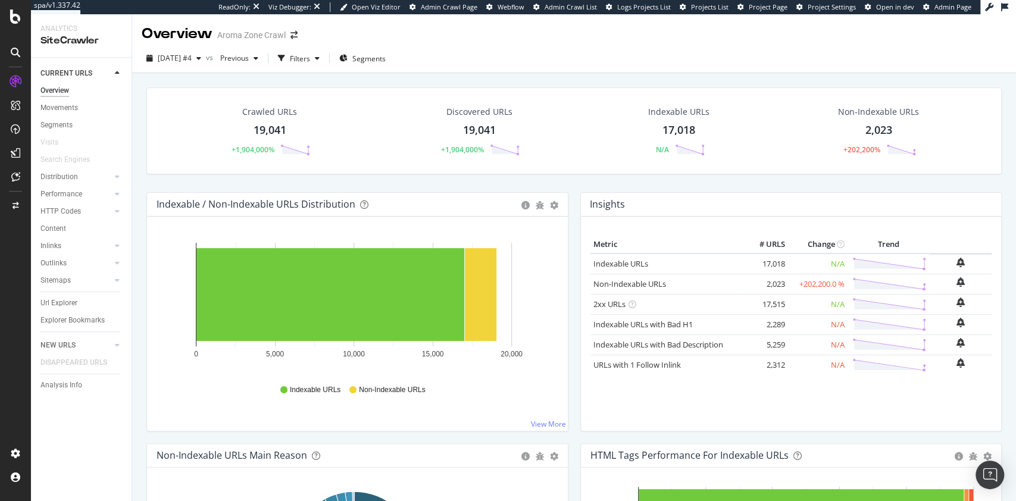
click at [945, 10] on span "Admin Page" at bounding box center [953, 6] width 37 height 9
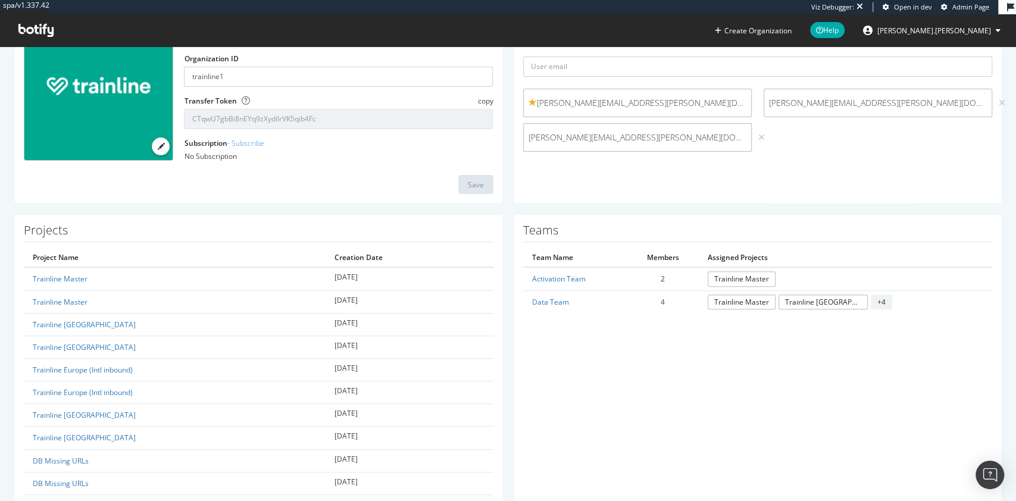
scroll to position [108, 0]
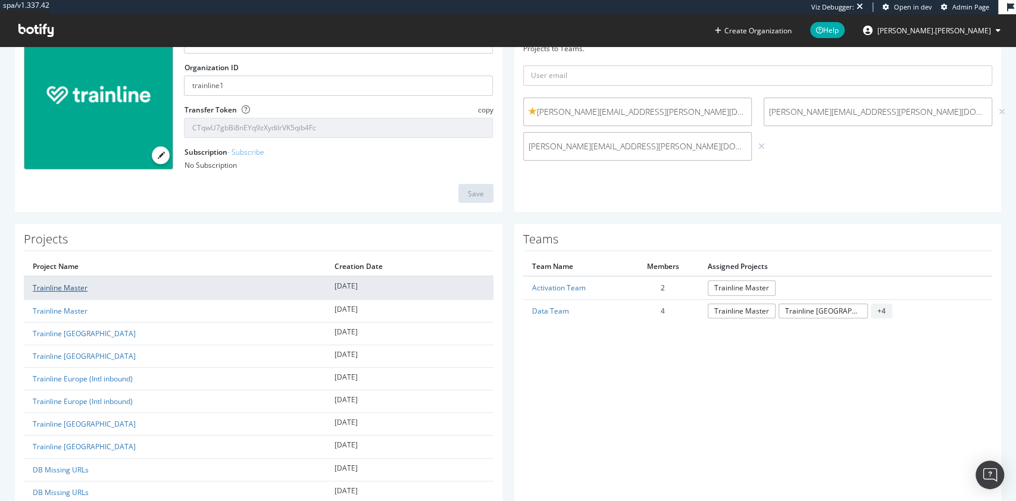
click at [62, 286] on link "Trainline Master" at bounding box center [60, 288] width 55 height 10
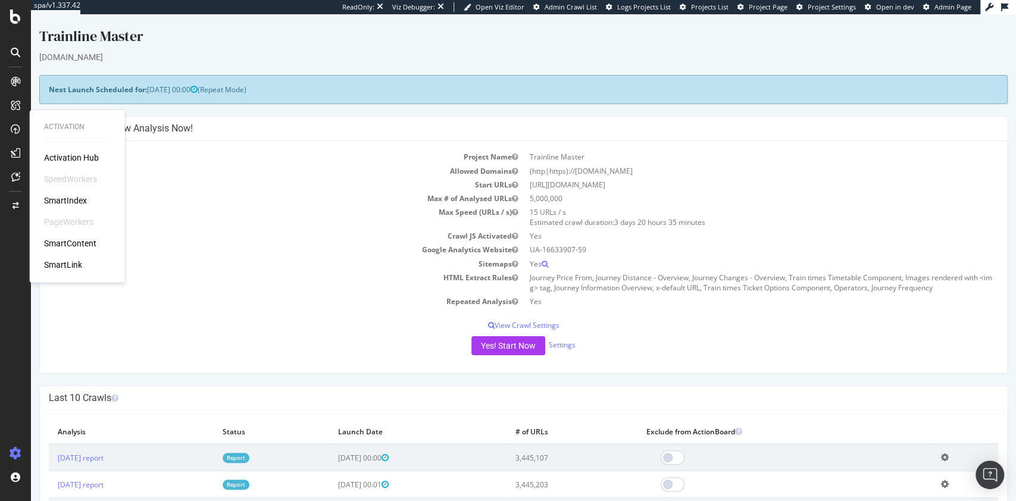
click at [65, 264] on div "SmartLink" at bounding box center [63, 265] width 38 height 12
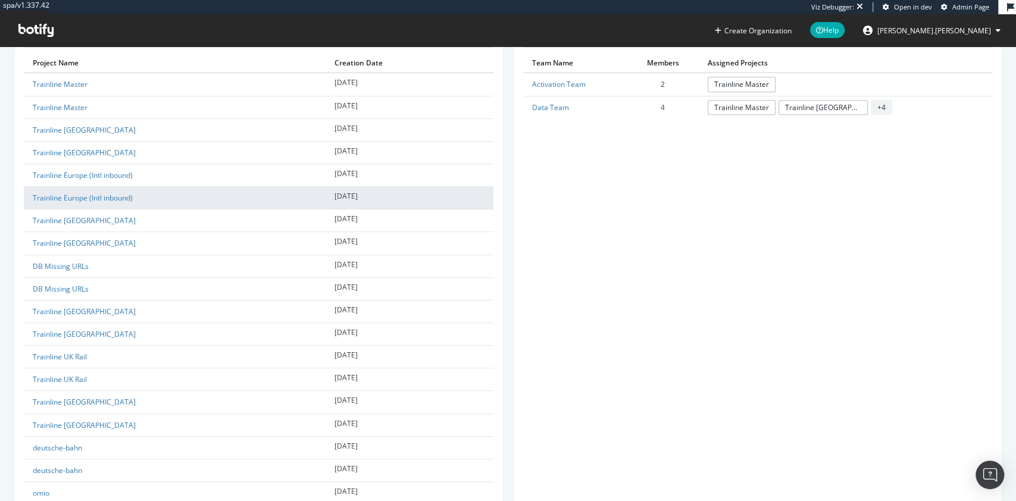
scroll to position [314, 0]
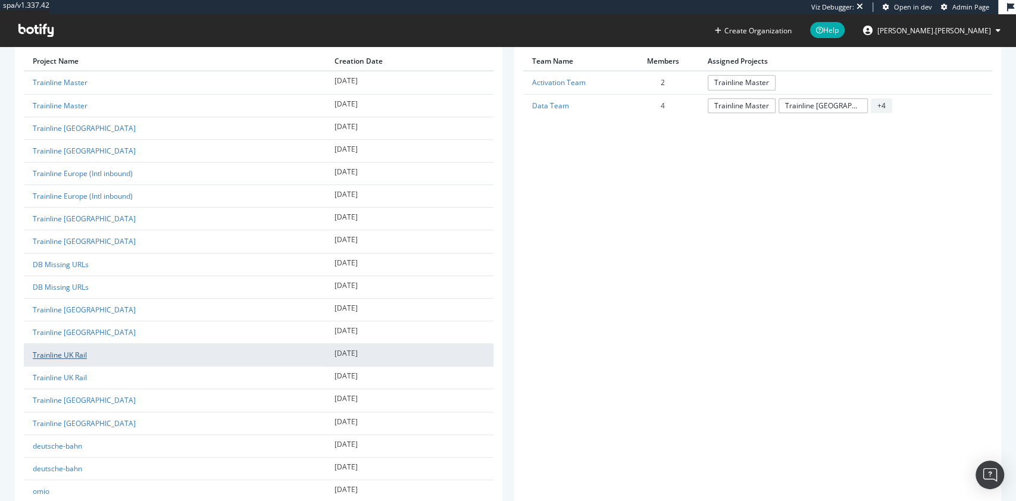
click at [68, 350] on link "Trainline UK Rail" at bounding box center [60, 355] width 54 height 10
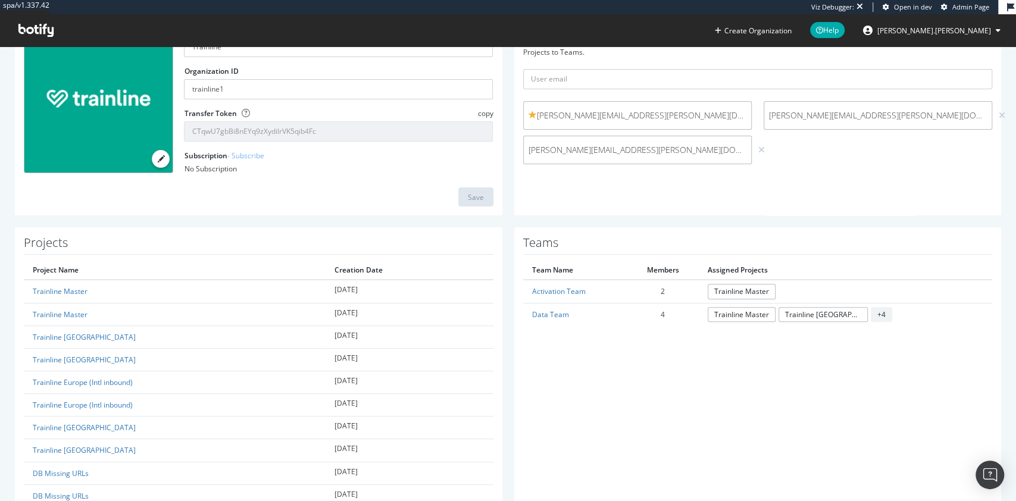
scroll to position [105, 0]
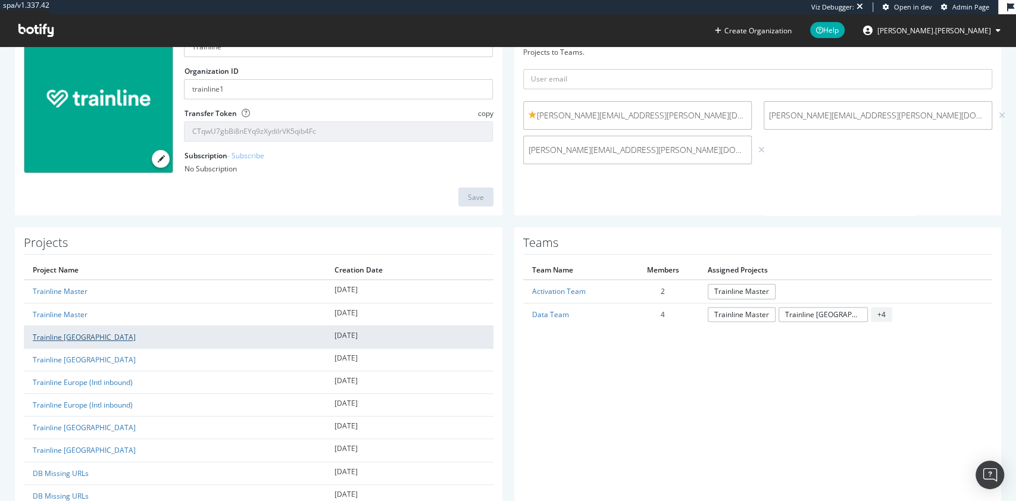
click at [62, 338] on link "Trainline [GEOGRAPHIC_DATA]" at bounding box center [84, 337] width 103 height 10
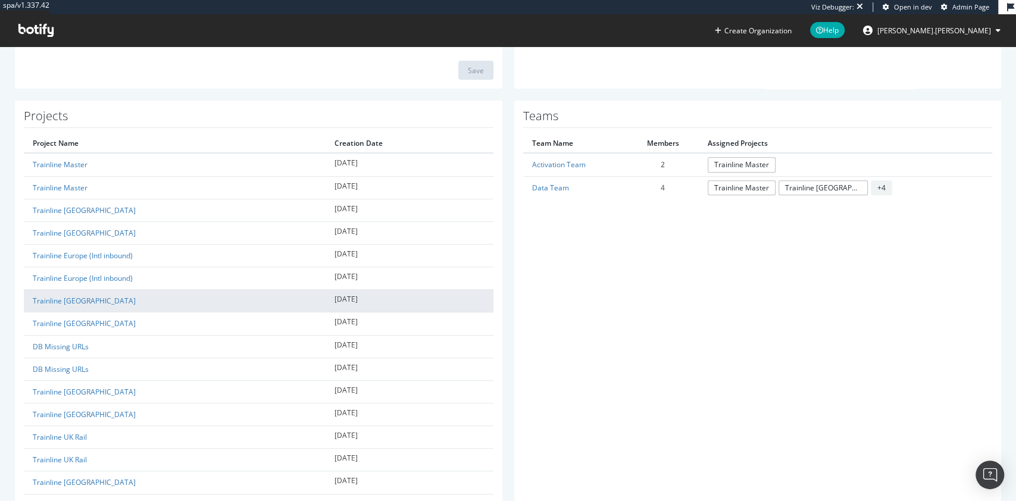
scroll to position [238, 0]
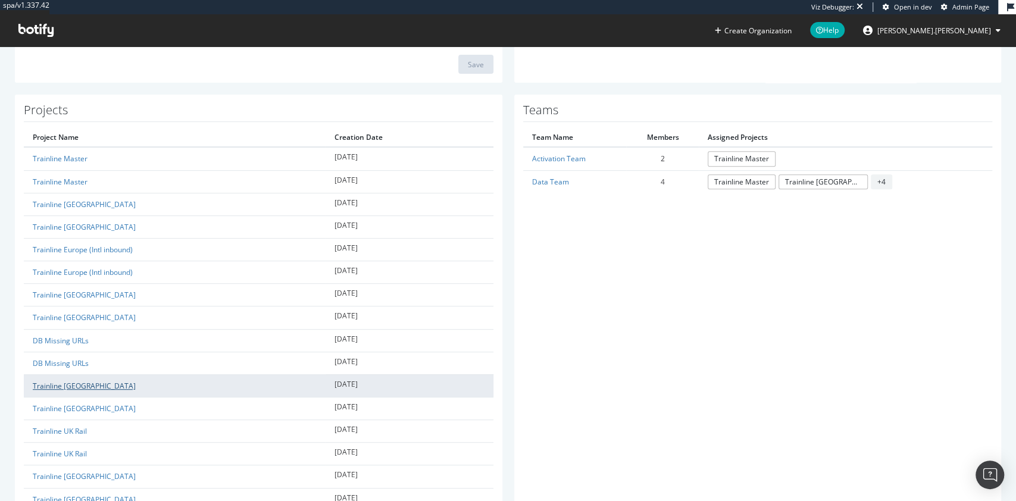
click at [68, 389] on link "Trainline [GEOGRAPHIC_DATA]" at bounding box center [84, 386] width 103 height 10
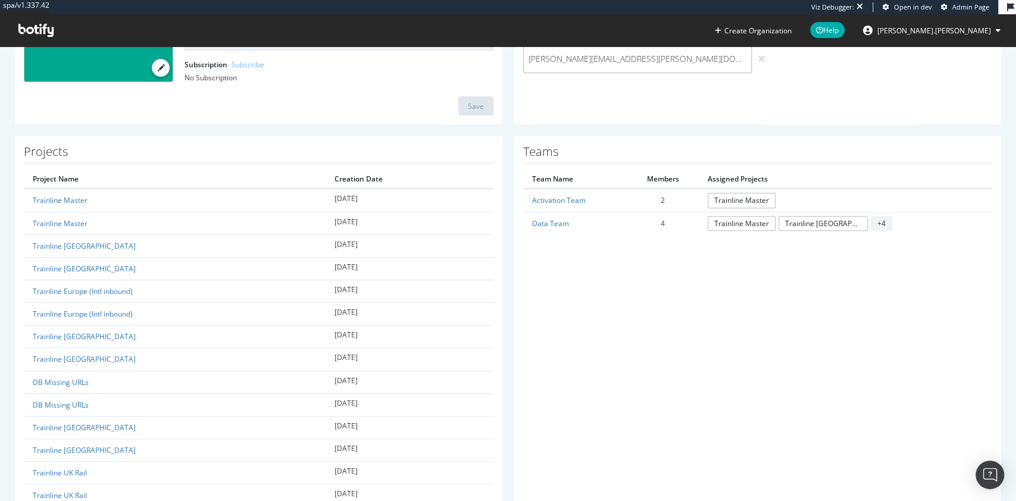
scroll to position [193, 0]
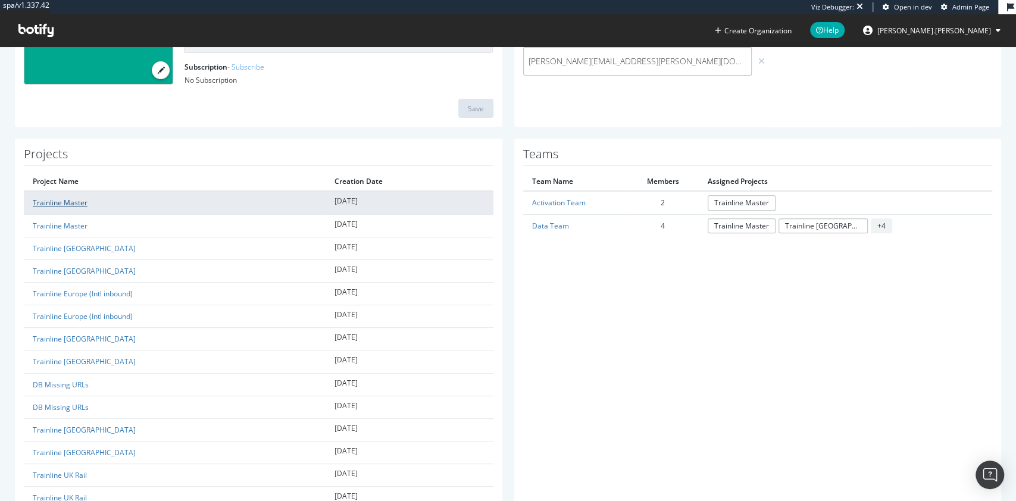
click at [70, 200] on link "Trainline Master" at bounding box center [60, 203] width 55 height 10
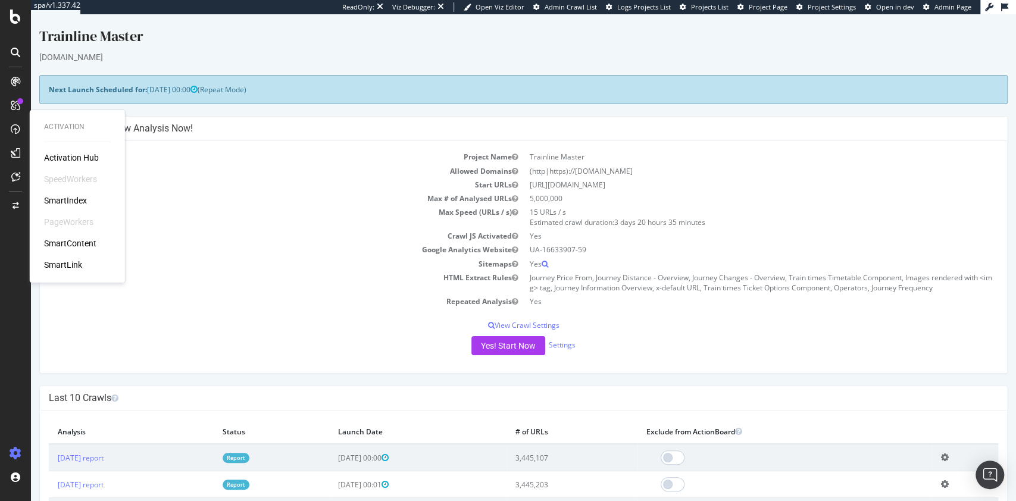
click at [80, 241] on div "SmartContent" at bounding box center [70, 244] width 52 height 12
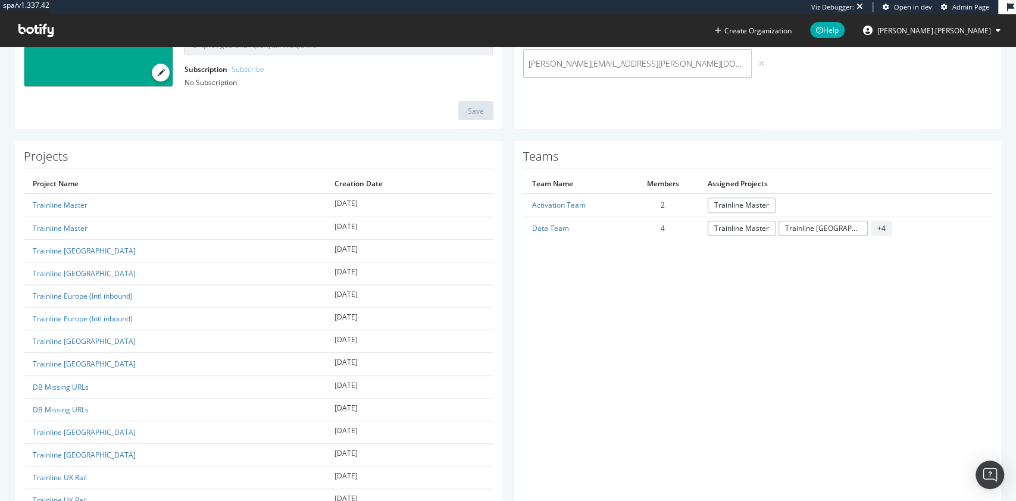
scroll to position [192, 0]
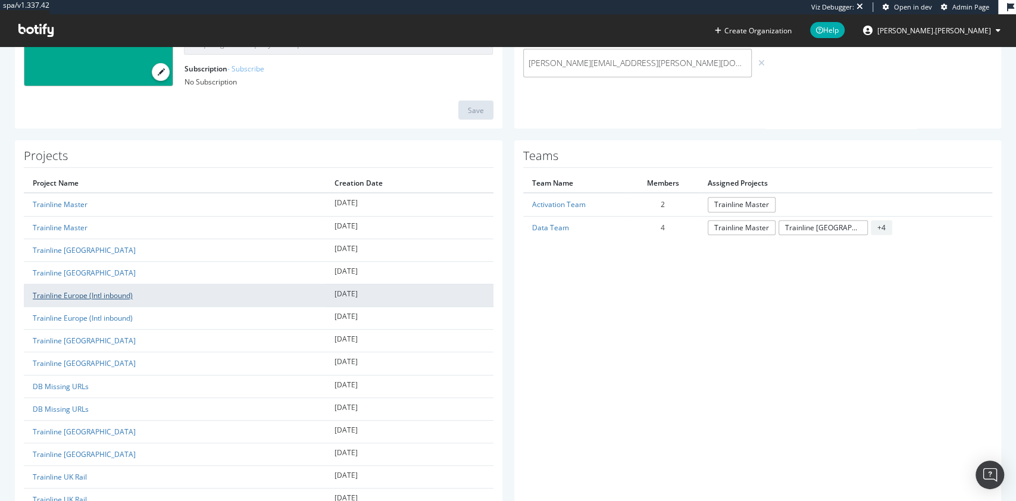
click at [87, 292] on link "Trainline Europe (Intl inbound)" at bounding box center [83, 296] width 100 height 10
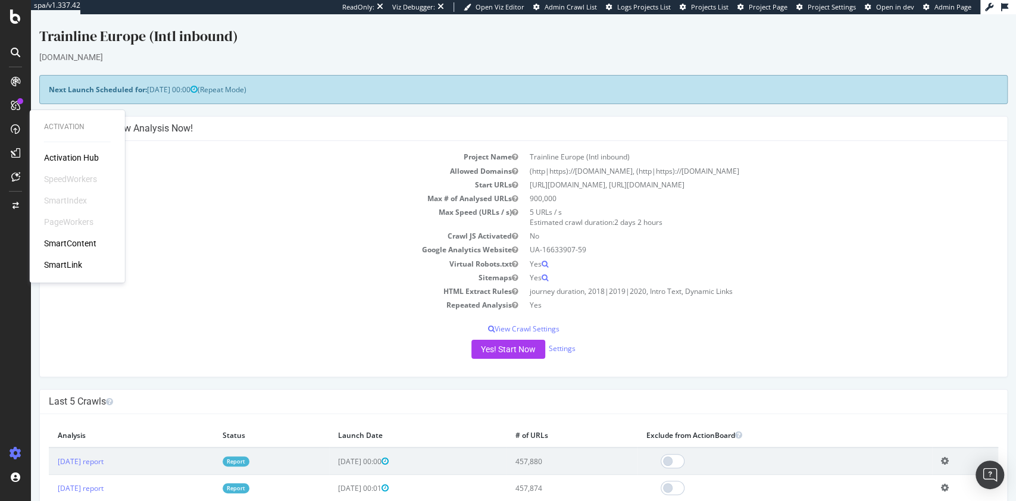
click at [74, 246] on div "SmartContent" at bounding box center [70, 244] width 52 height 12
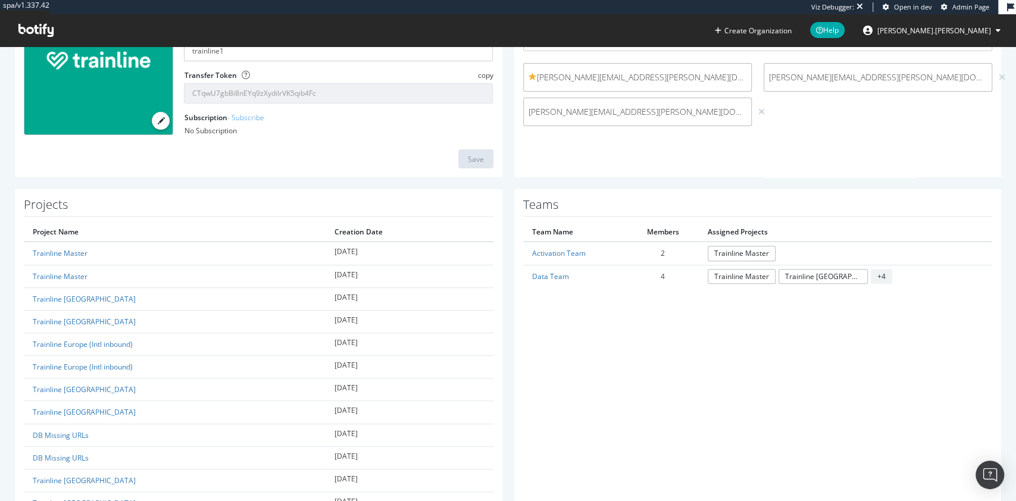
scroll to position [146, 0]
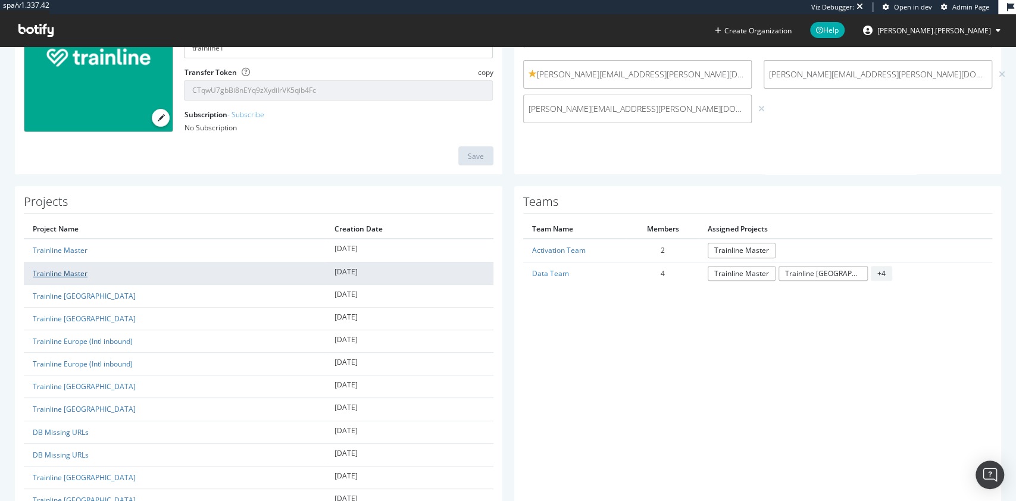
click at [85, 269] on link "Trainline Master" at bounding box center [60, 273] width 55 height 10
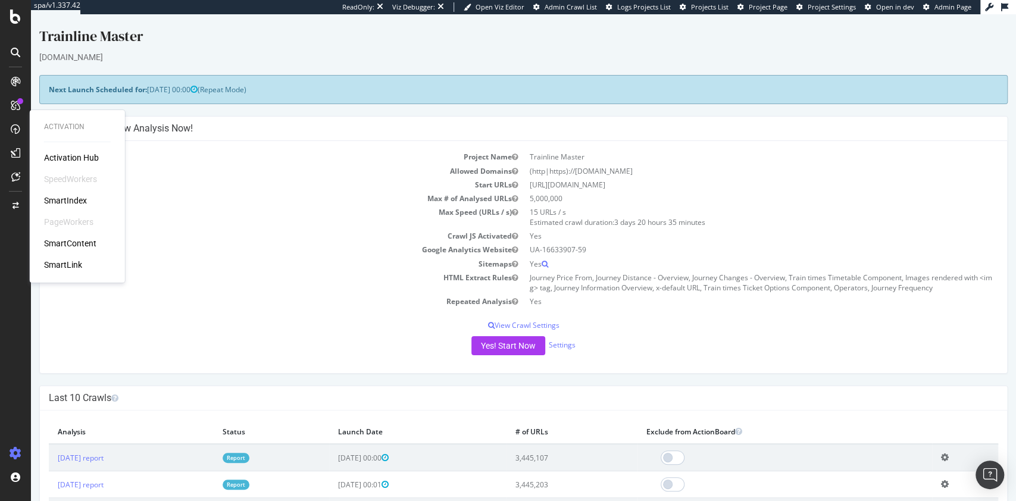
click at [61, 241] on div "SmartContent" at bounding box center [70, 244] width 52 height 12
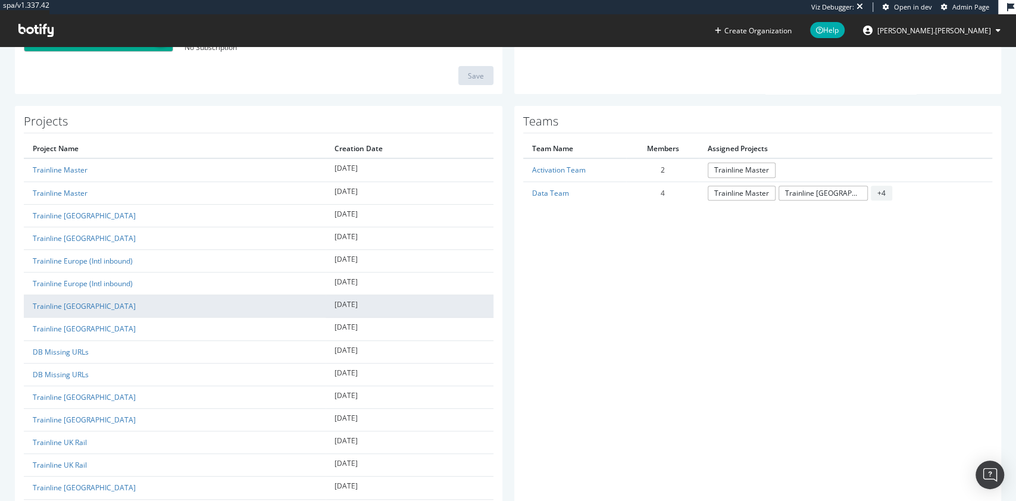
scroll to position [227, 0]
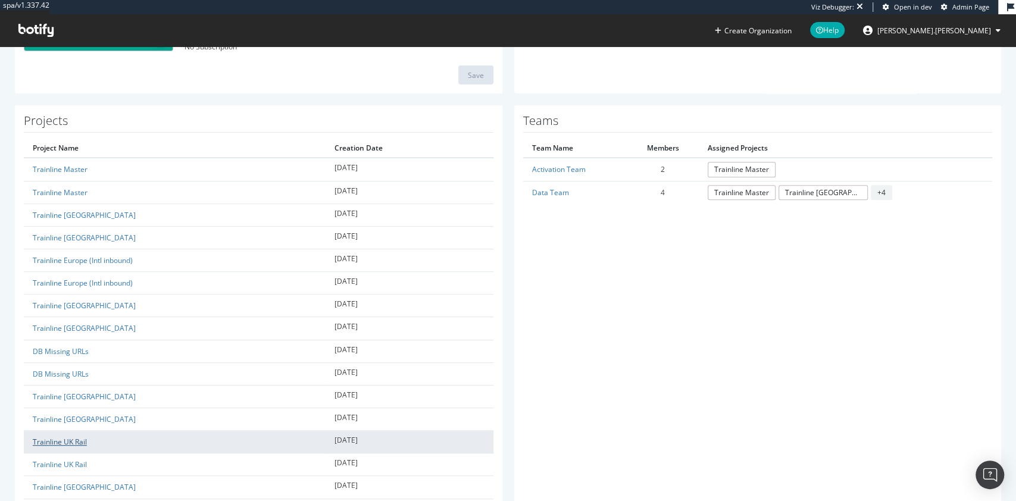
click at [71, 445] on link "Trainline UK Rail" at bounding box center [60, 442] width 54 height 10
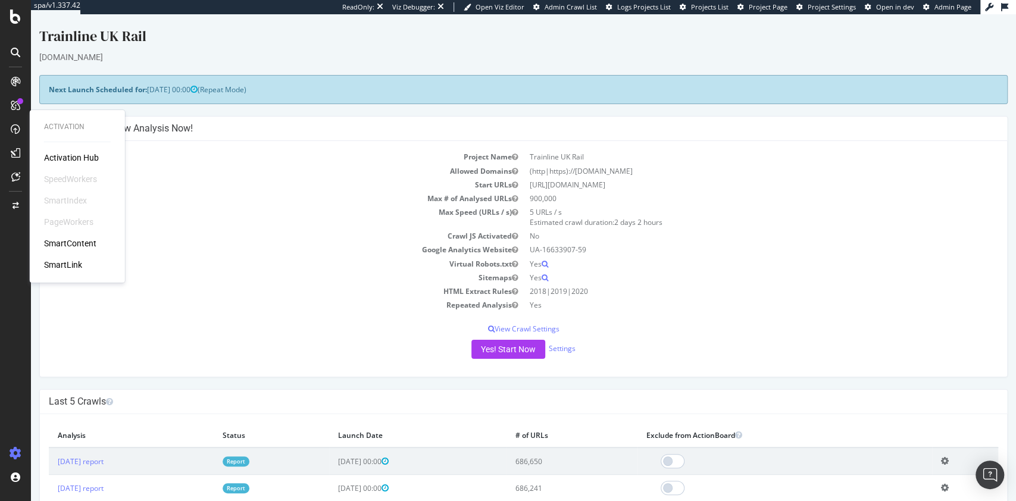
click at [76, 243] on div "SmartContent" at bounding box center [70, 244] width 52 height 12
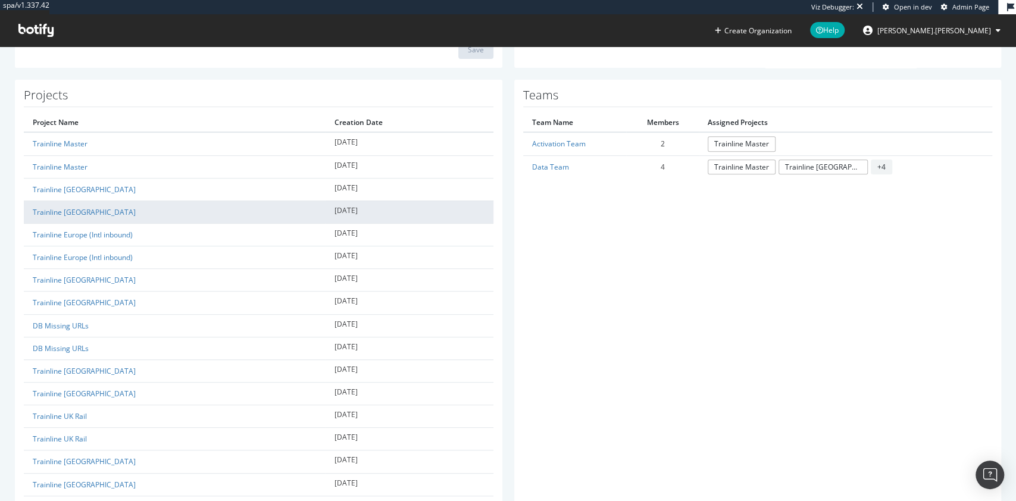
scroll to position [254, 0]
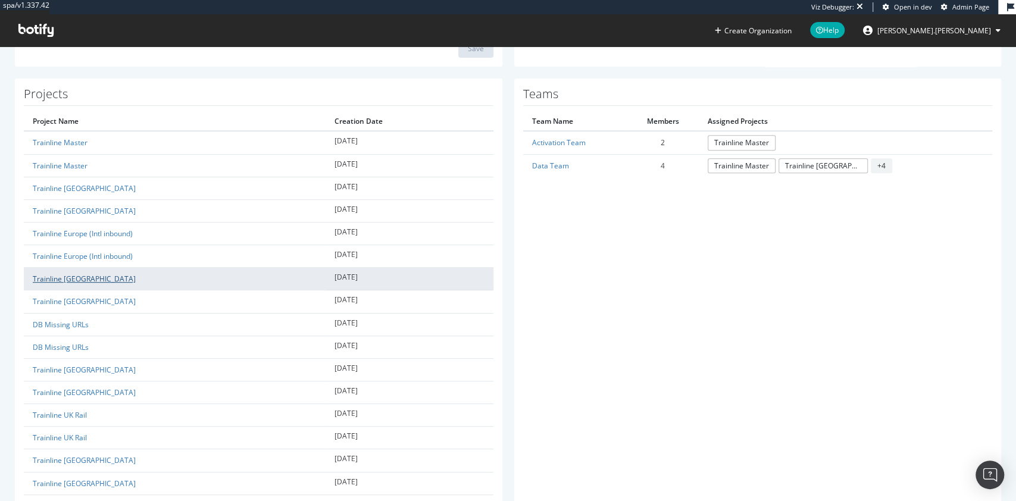
click at [75, 282] on link "Trainline [GEOGRAPHIC_DATA]" at bounding box center [84, 279] width 103 height 10
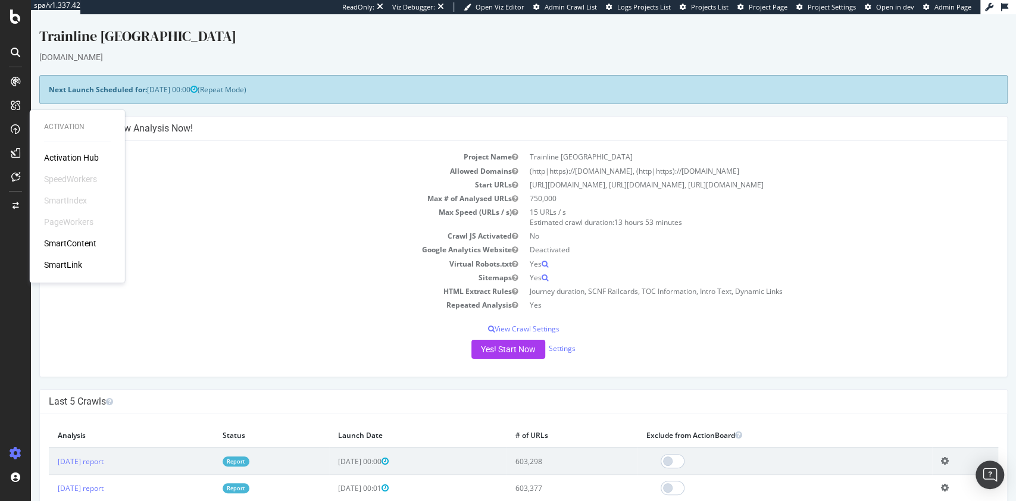
click at [62, 241] on div "SmartContent" at bounding box center [70, 244] width 52 height 12
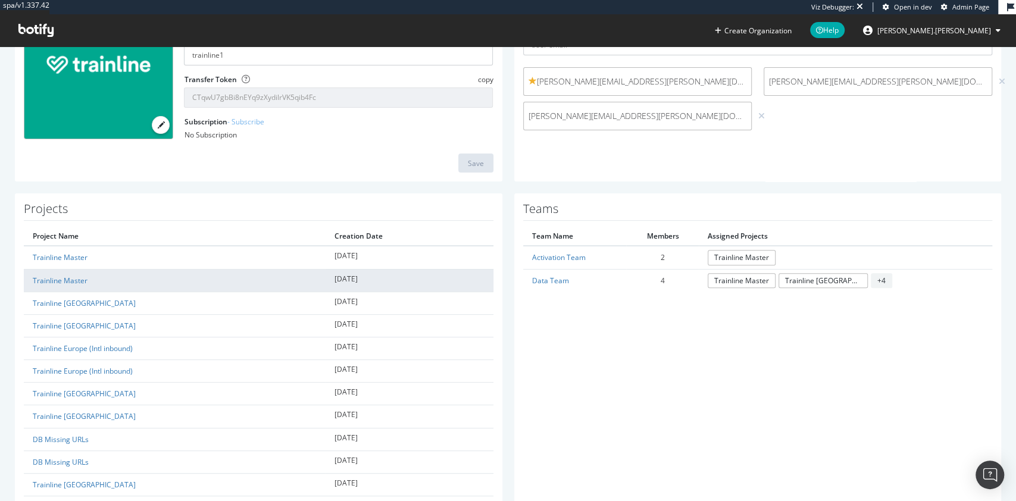
scroll to position [166, 0]
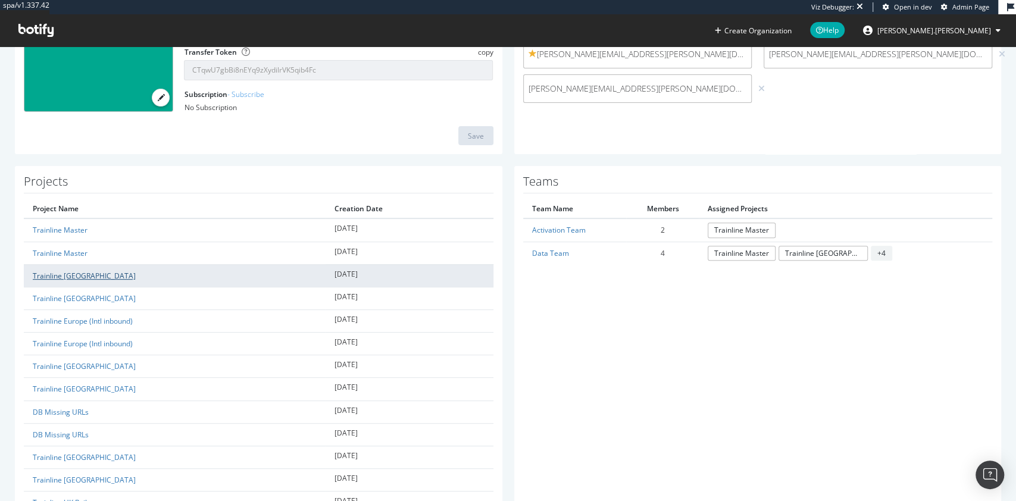
click at [71, 275] on link "Trainline [GEOGRAPHIC_DATA]" at bounding box center [84, 276] width 103 height 10
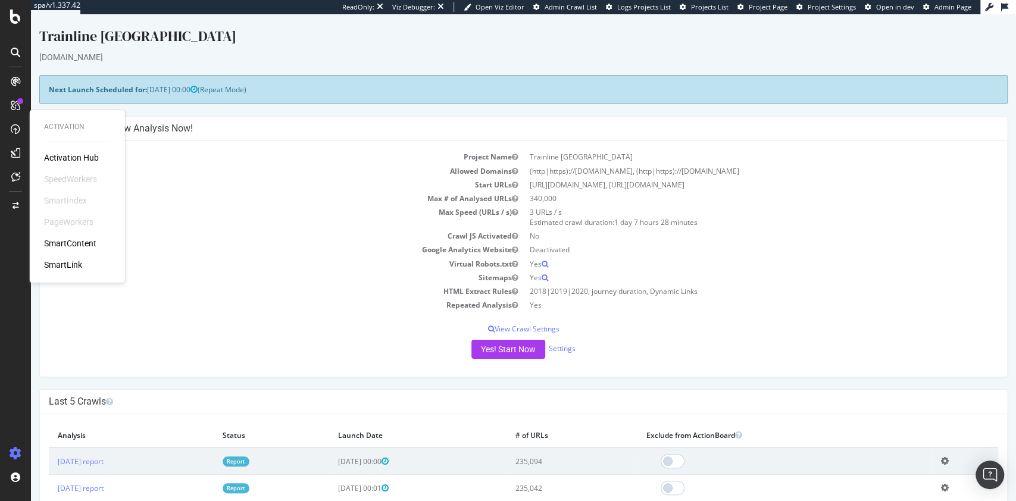
click at [62, 241] on div "SmartContent" at bounding box center [70, 244] width 52 height 12
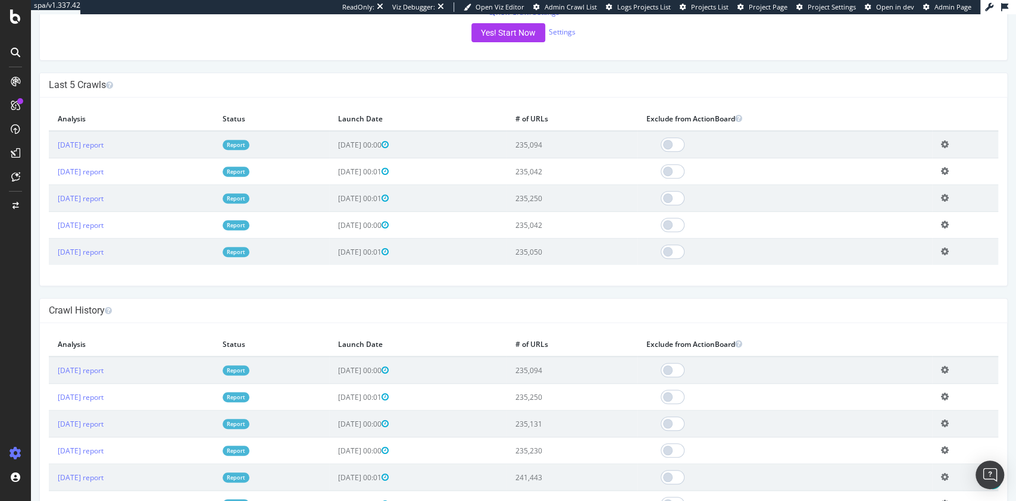
scroll to position [317, 0]
